Goal: Task Accomplishment & Management: Use online tool/utility

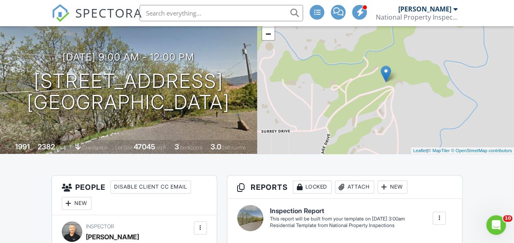
scroll to position [61, 0]
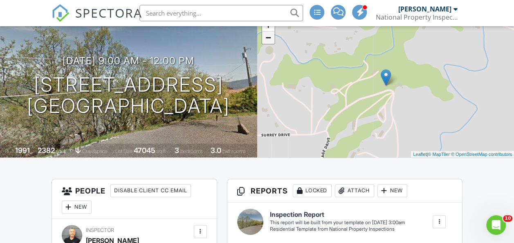
click at [269, 42] on link "−" at bounding box center [268, 37] width 12 height 12
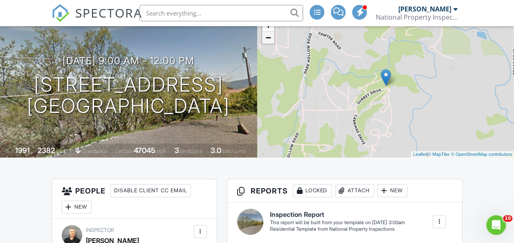
click at [269, 42] on link "−" at bounding box center [268, 37] width 12 height 12
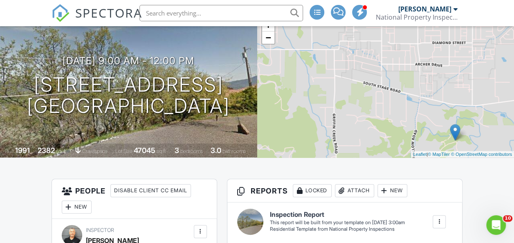
drag, startPoint x: 320, startPoint y: 73, endPoint x: 391, endPoint y: 129, distance: 89.9
click at [391, 129] on div "+ − Leaflet | © MapTiler © OpenStreetMap contributors" at bounding box center [385, 85] width 257 height 143
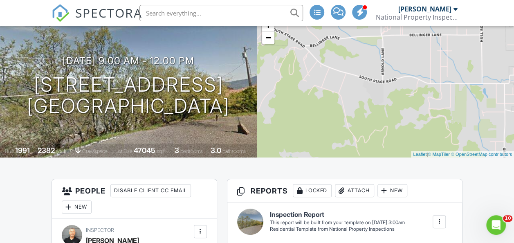
drag, startPoint x: 293, startPoint y: 89, endPoint x: 450, endPoint y: 118, distance: 160.4
click at [466, 125] on div "+ − Leaflet | © MapTiler © OpenStreetMap contributors" at bounding box center [385, 85] width 257 height 143
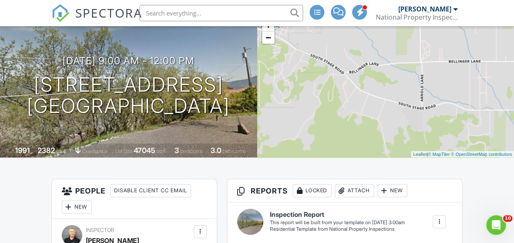
drag, startPoint x: 360, startPoint y: 102, endPoint x: 389, endPoint y: 122, distance: 35.6
click at [389, 122] on div "+ − Leaflet | © MapTiler © OpenStreetMap contributors" at bounding box center [385, 85] width 257 height 143
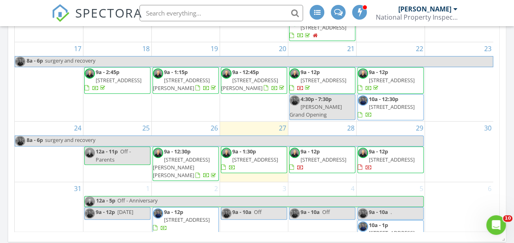
scroll to position [485, 0]
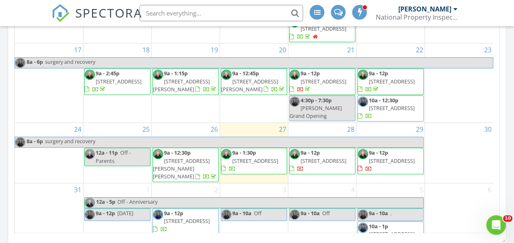
click at [253, 158] on span "9a - 1:30p 205 E D St, Jacksonville 97530" at bounding box center [253, 161] width 65 height 24
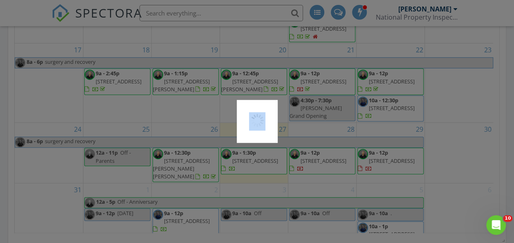
click at [253, 158] on div at bounding box center [257, 121] width 514 height 243
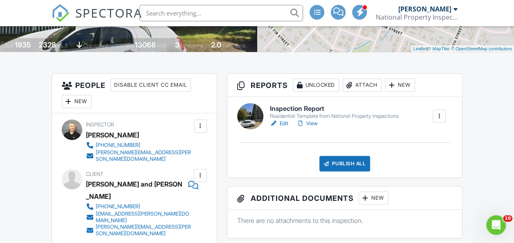
scroll to position [148, 0]
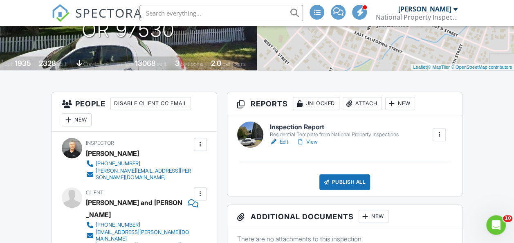
click at [280, 141] on link "Edit" at bounding box center [279, 142] width 18 height 8
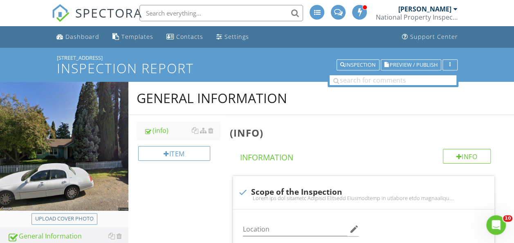
scroll to position [47, 0]
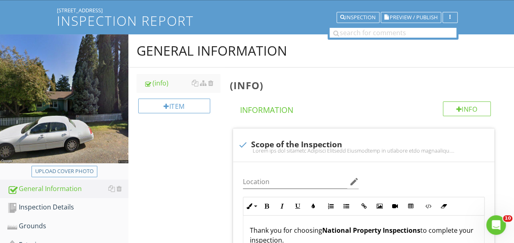
click at [82, 171] on div "Upload cover photo" at bounding box center [64, 171] width 58 height 8
click at [74, 169] on div "Upload cover photo" at bounding box center [64, 171] width 58 height 8
click at [76, 173] on div "Upload cover photo" at bounding box center [64, 171] width 58 height 8
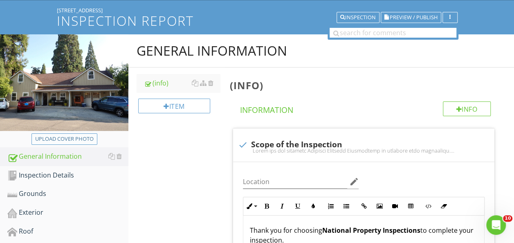
click at [78, 137] on div "Upload cover photo" at bounding box center [64, 139] width 58 height 8
type input "C:\fakepath\P2020208.JPG"
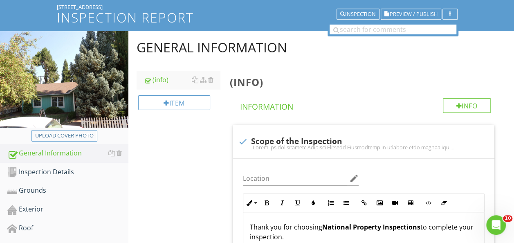
scroll to position [40, 0]
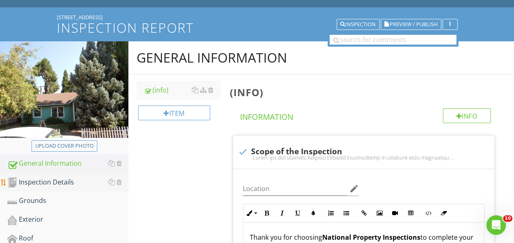
click at [62, 180] on div "Inspection Details" at bounding box center [67, 182] width 121 height 11
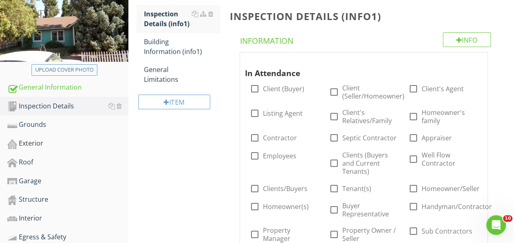
scroll to position [119, 0]
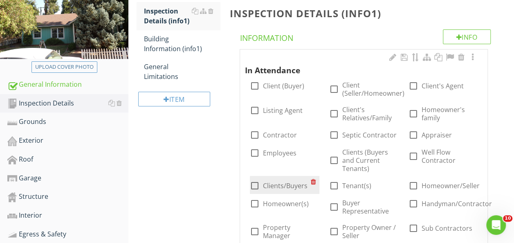
click at [252, 188] on div at bounding box center [255, 186] width 14 height 14
checkbox input "true"
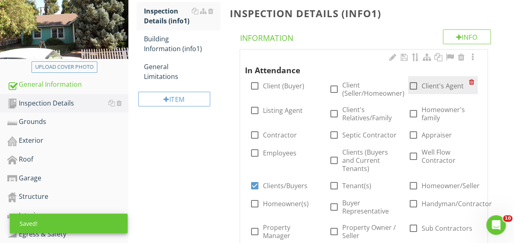
click at [414, 83] on div at bounding box center [413, 86] width 14 height 14
checkbox input "true"
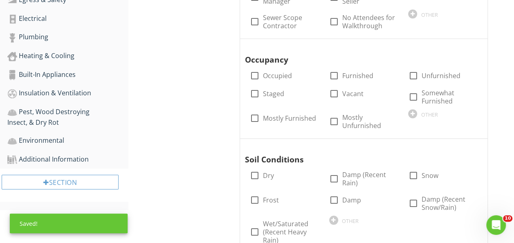
scroll to position [351, 0]
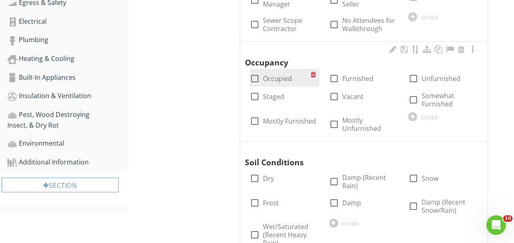
click at [253, 75] on div at bounding box center [255, 79] width 14 height 14
checkbox input "true"
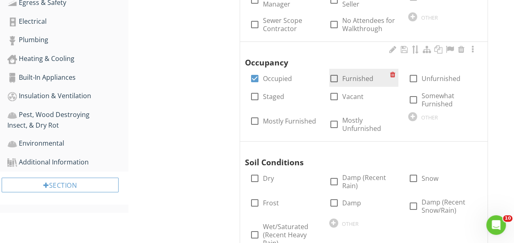
click at [335, 76] on div at bounding box center [334, 79] width 14 height 14
checkbox input "true"
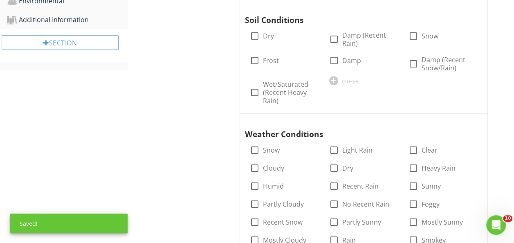
scroll to position [496, 0]
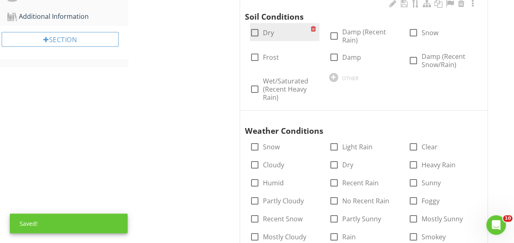
click at [259, 28] on div at bounding box center [255, 33] width 14 height 14
checkbox input "true"
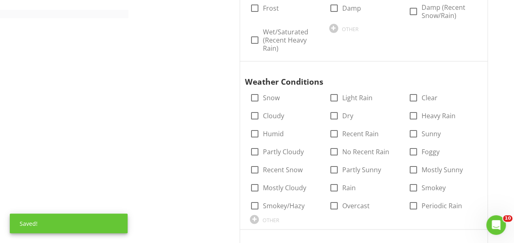
scroll to position [589, 0]
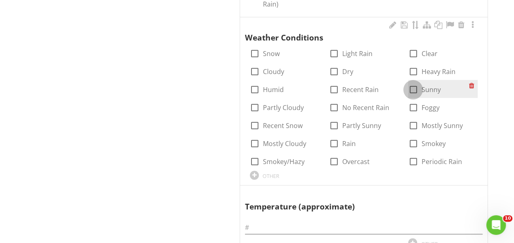
click at [414, 89] on div at bounding box center [413, 90] width 14 height 14
checkbox input "true"
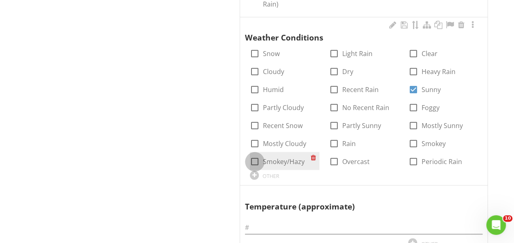
click at [255, 160] on div at bounding box center [255, 162] width 14 height 14
checkbox input "true"
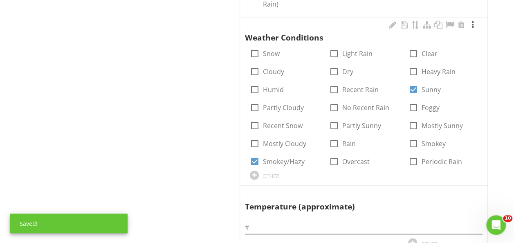
click at [471, 22] on div at bounding box center [473, 25] width 10 height 8
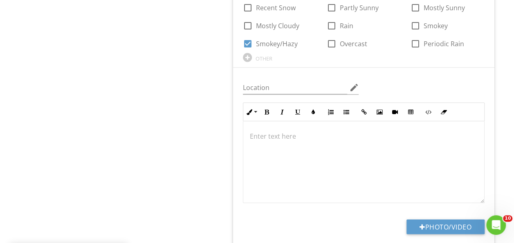
scroll to position [722, 0]
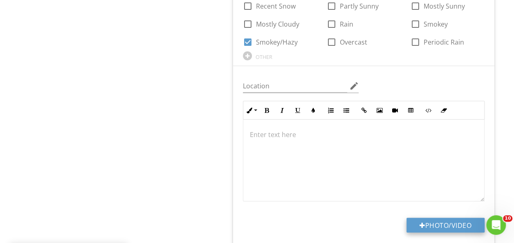
click at [450, 218] on button "Photo/Video" at bounding box center [445, 224] width 78 height 15
type input "C:\fakepath\IMG_7753.JPG"
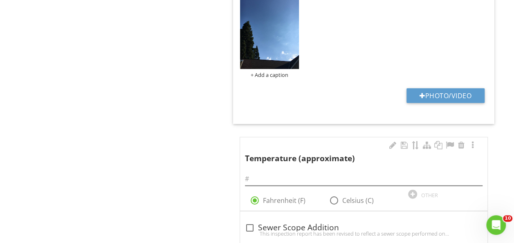
scroll to position [952, 0]
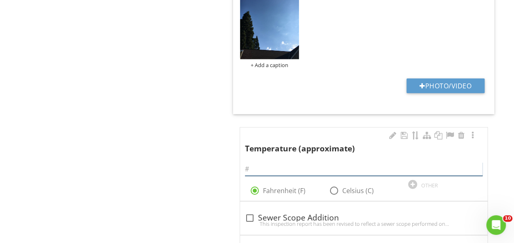
click at [284, 165] on input "text" at bounding box center [363, 168] width 237 height 13
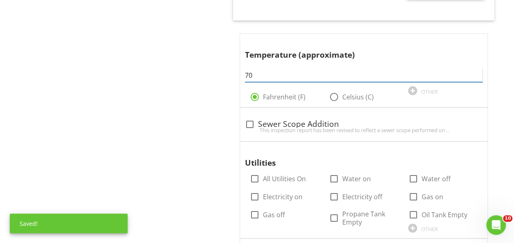
scroll to position [1050, 0]
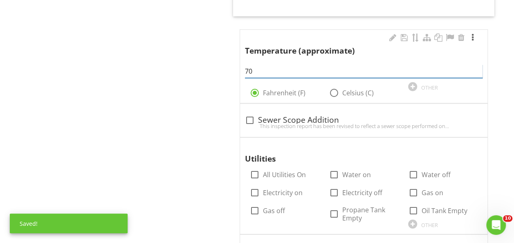
type input "70"
click at [473, 36] on div at bounding box center [473, 38] width 10 height 8
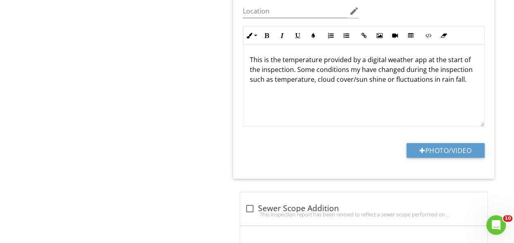
scroll to position [1184, 0]
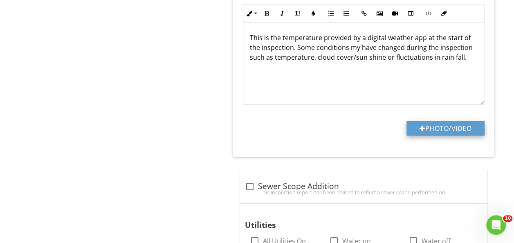
click at [468, 127] on button "Photo/Video" at bounding box center [445, 128] width 78 height 15
type input "C:\fakepath\IMG_7754.PNG"
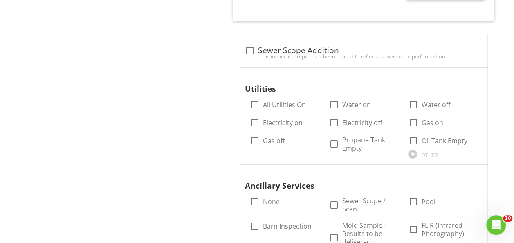
scroll to position [1454, 0]
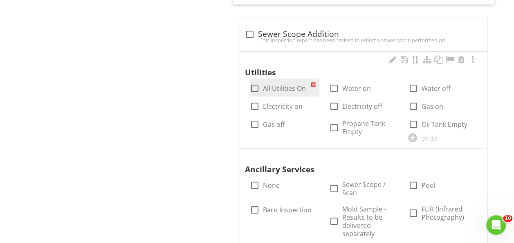
click at [258, 84] on div at bounding box center [255, 88] width 14 height 14
checkbox input "true"
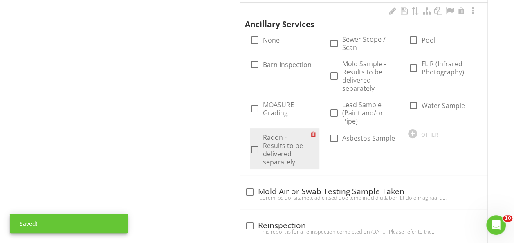
scroll to position [1615, 0]
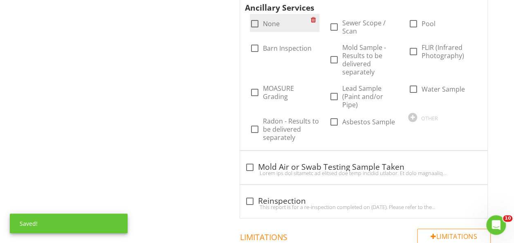
click at [253, 17] on div at bounding box center [255, 24] width 14 height 14
checkbox input "true"
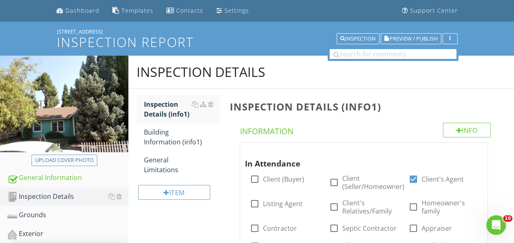
scroll to position [0, 0]
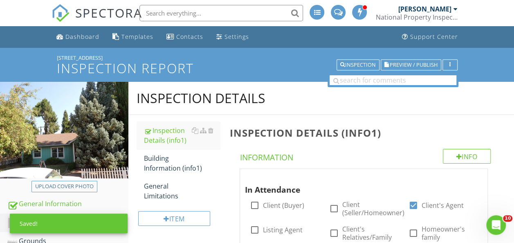
click at [163, 167] on div "Building Information (info1)" at bounding box center [182, 163] width 76 height 20
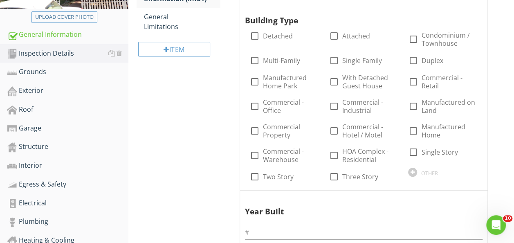
scroll to position [171, 0]
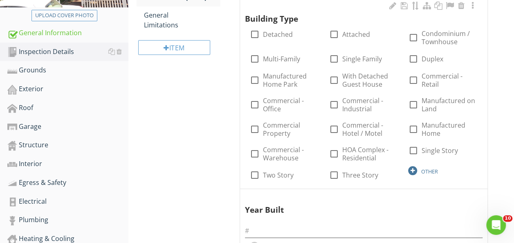
click at [411, 170] on div at bounding box center [412, 170] width 9 height 9
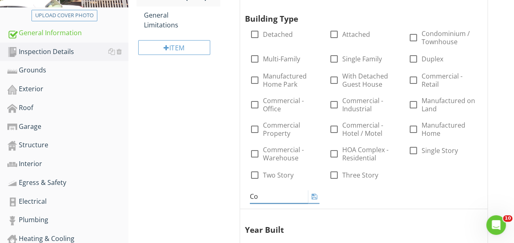
type input "C"
click at [505, 163] on div "Building Information (info1) Info Information Building Type check_box_outline_b…" at bounding box center [369, 193] width 289 height 498
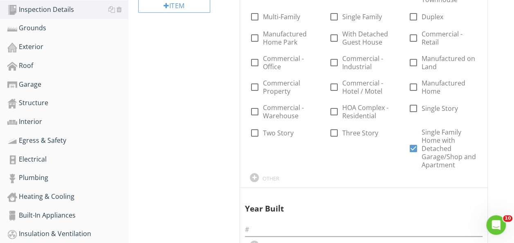
scroll to position [215, 0]
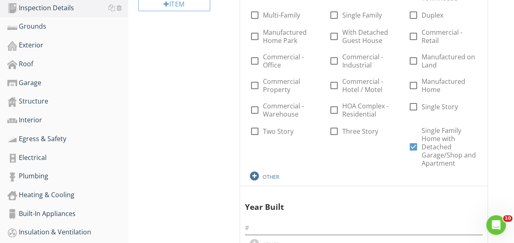
click at [253, 175] on div at bounding box center [254, 175] width 9 height 9
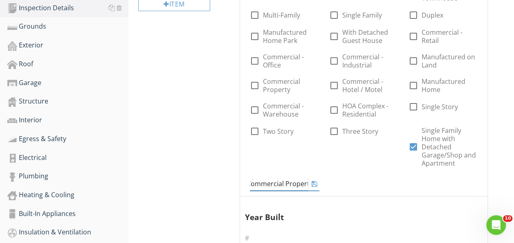
scroll to position [0, 7]
type input "Commercial/Retail Property"
click at [502, 172] on div "Building Information (info1) Info Information Building Type check_box_outline_b…" at bounding box center [369, 164] width 289 height 529
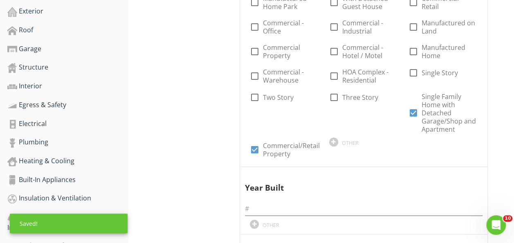
scroll to position [273, 0]
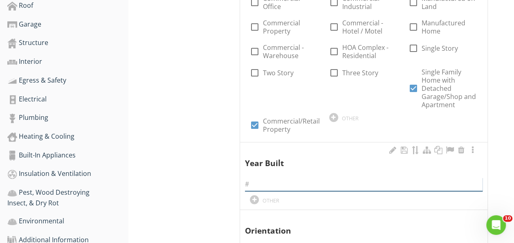
click at [304, 177] on input "text" at bounding box center [363, 183] width 237 height 13
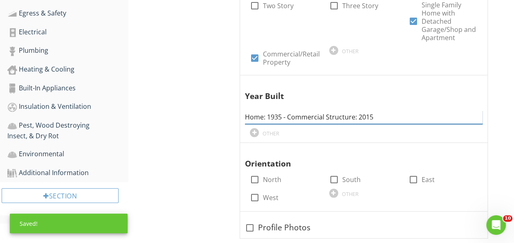
scroll to position [346, 0]
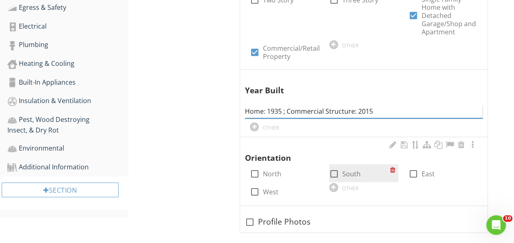
type input "Home: 1935 ; Commercial Structure: 2015"
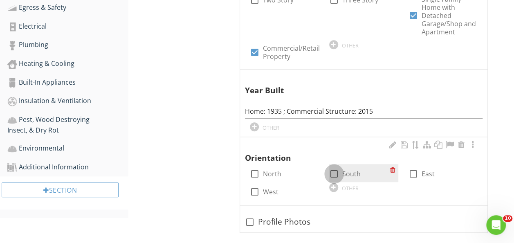
click at [336, 171] on div at bounding box center [334, 174] width 14 height 14
checkbox input "true"
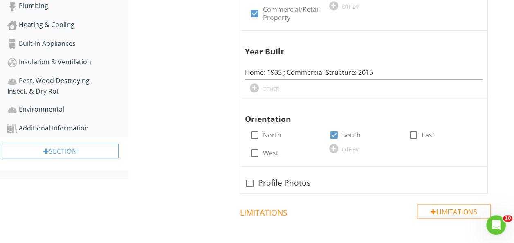
scroll to position [392, 0]
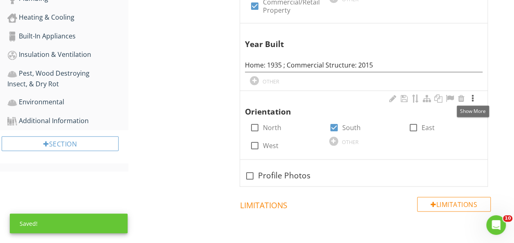
click at [472, 96] on div at bounding box center [473, 98] width 10 height 8
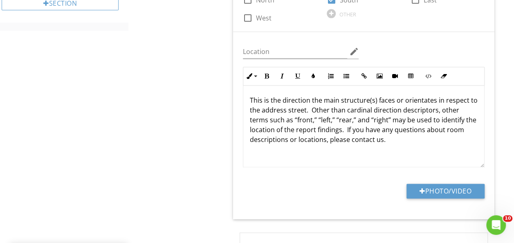
scroll to position [539, 0]
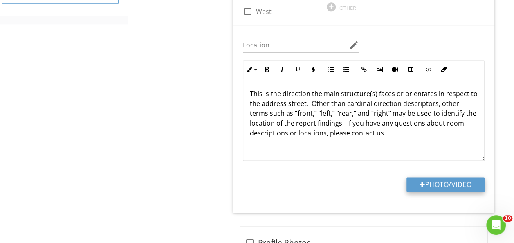
click at [460, 187] on button "Photo/Video" at bounding box center [445, 184] width 78 height 15
type input "C:\fakepath\P2020002.JPG"
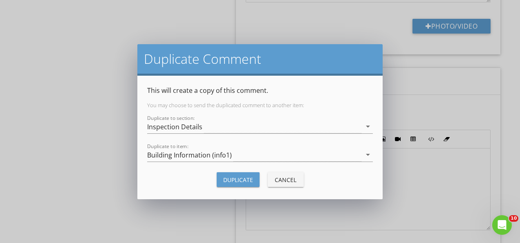
click at [242, 181] on div "Duplicate" at bounding box center [238, 179] width 30 height 9
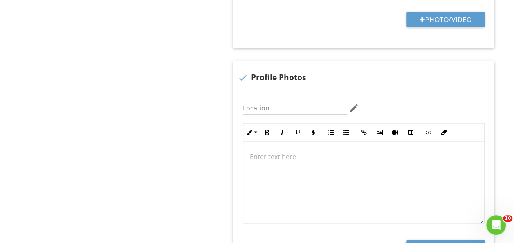
scroll to position [738, 0]
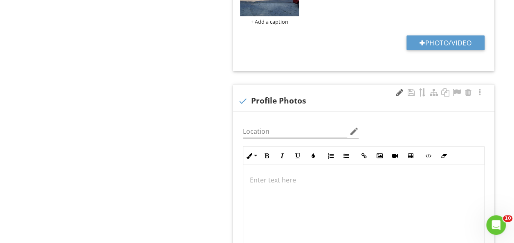
click at [396, 88] on div at bounding box center [399, 92] width 10 height 8
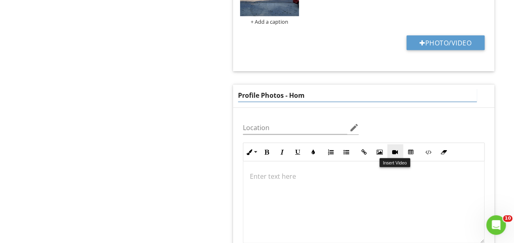
type input "Profile Photos - Home"
click at [506, 146] on div "Building Information (info1) Info Information Building Type check_box_outline_b…" at bounding box center [369, 100] width 289 height 1447
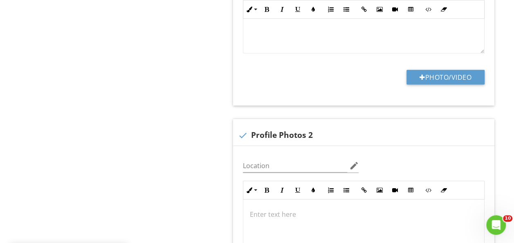
scroll to position [981, 0]
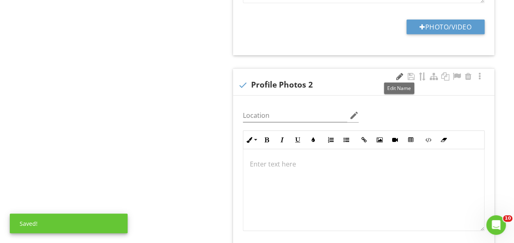
click at [395, 74] on div at bounding box center [399, 76] width 10 height 8
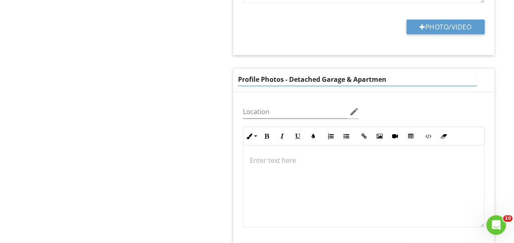
type input "Profile Photos - Detached Garage & Apartment"
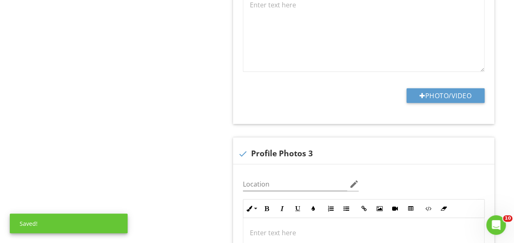
scroll to position [1162, 0]
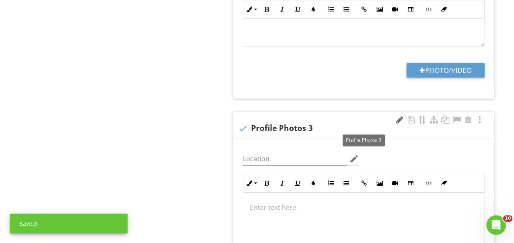
click at [396, 119] on div at bounding box center [399, 120] width 10 height 8
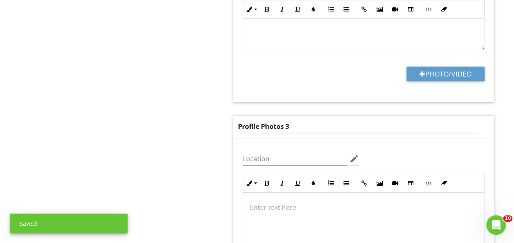
scroll to position [1165, 0]
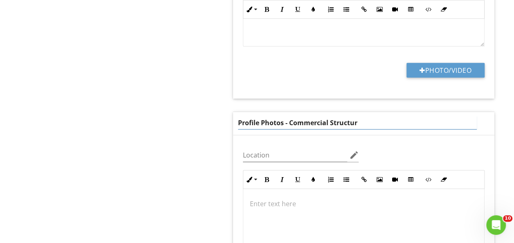
type input "Profile Photos - Commercial Structure"
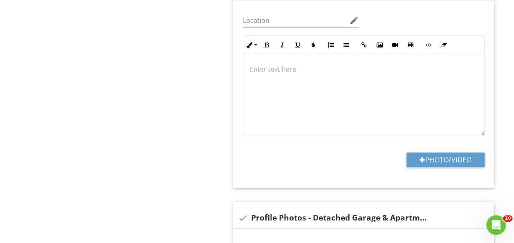
scroll to position [871, 0]
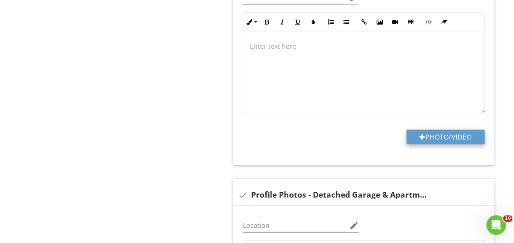
click at [435, 135] on button "Photo/Video" at bounding box center [445, 137] width 78 height 15
type input "C:\fakepath\P2020208.JPG"
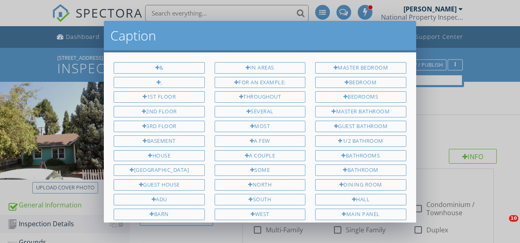
scroll to position [871, 0]
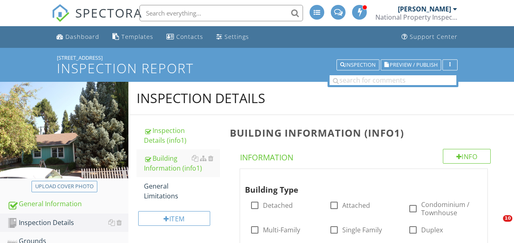
scroll to position [871, 0]
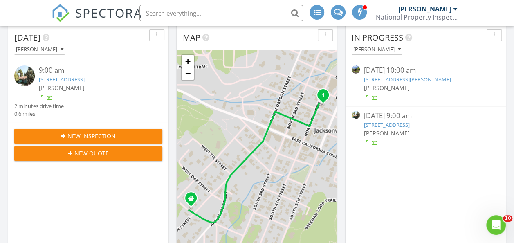
scroll to position [54, 0]
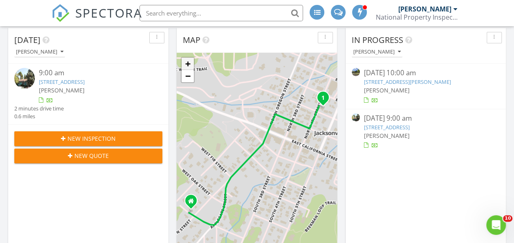
click at [187, 62] on link "+" at bounding box center [187, 64] width 12 height 12
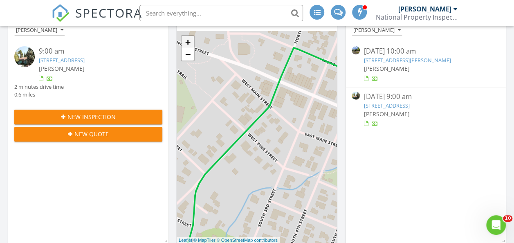
click at [187, 62] on div "1 + − [GEOGRAPHIC_DATA][US_STATE], [GEOGRAPHIC_DATA] 952.2 m, 2 min Head southe…" at bounding box center [257, 137] width 160 height 212
click at [186, 40] on link "+" at bounding box center [187, 42] width 12 height 12
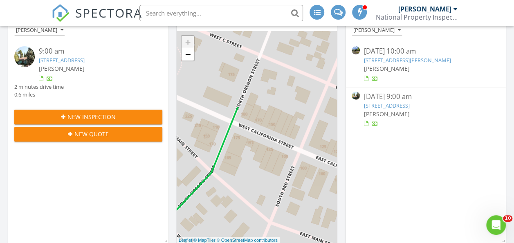
drag, startPoint x: 296, startPoint y: 66, endPoint x: 249, endPoint y: 146, distance: 92.5
click at [224, 166] on div "1 + − [GEOGRAPHIC_DATA][US_STATE], [GEOGRAPHIC_DATA] 952.2 m, 2 min Head southe…" at bounding box center [257, 137] width 160 height 212
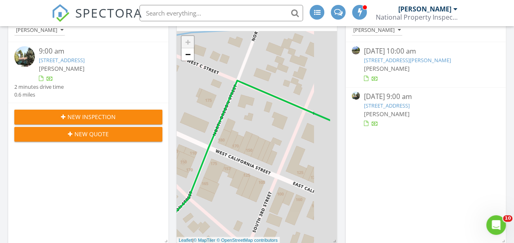
drag, startPoint x: 260, startPoint y: 145, endPoint x: 225, endPoint y: 164, distance: 39.3
click at [225, 164] on div "1 + − [GEOGRAPHIC_DATA][US_STATE], [GEOGRAPHIC_DATA] 952.2 m, 2 min Head southe…" at bounding box center [257, 137] width 160 height 212
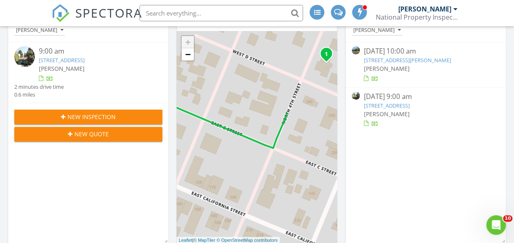
drag, startPoint x: 302, startPoint y: 170, endPoint x: 209, endPoint y: 155, distance: 93.6
click at [212, 155] on div "1 + − [GEOGRAPHIC_DATA][US_STATE], [GEOGRAPHIC_DATA] 952.2 m, 2 min Head southe…" at bounding box center [257, 137] width 160 height 212
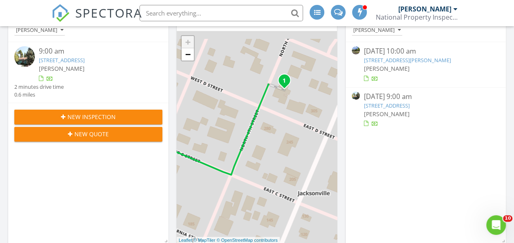
drag, startPoint x: 289, startPoint y: 174, endPoint x: 269, endPoint y: 203, distance: 35.3
click at [269, 205] on div "1 + − [GEOGRAPHIC_DATA][US_STATE], [GEOGRAPHIC_DATA] 952.2 m, 2 min Head southe…" at bounding box center [257, 137] width 160 height 212
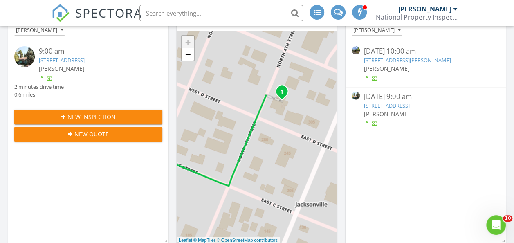
drag, startPoint x: 259, startPoint y: 125, endPoint x: 258, endPoint y: 137, distance: 12.0
click at [258, 137] on div "1 + − [GEOGRAPHIC_DATA][US_STATE], [GEOGRAPHIC_DATA] 952.2 m, 2 min Head southe…" at bounding box center [257, 137] width 160 height 212
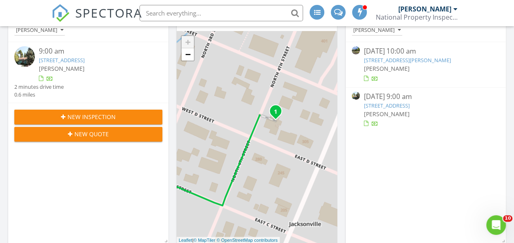
drag, startPoint x: 269, startPoint y: 132, endPoint x: 262, endPoint y: 153, distance: 21.8
click at [262, 153] on div "1 + − [GEOGRAPHIC_DATA][US_STATE], [GEOGRAPHIC_DATA] 952.2 m, 2 min Head southe…" at bounding box center [257, 137] width 160 height 212
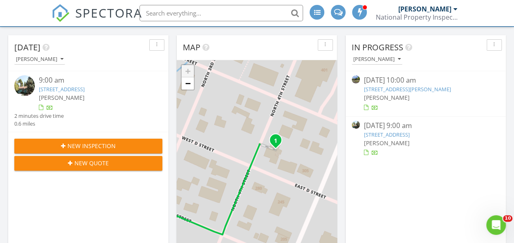
scroll to position [49, 0]
